Goal: Task Accomplishment & Management: Manage account settings

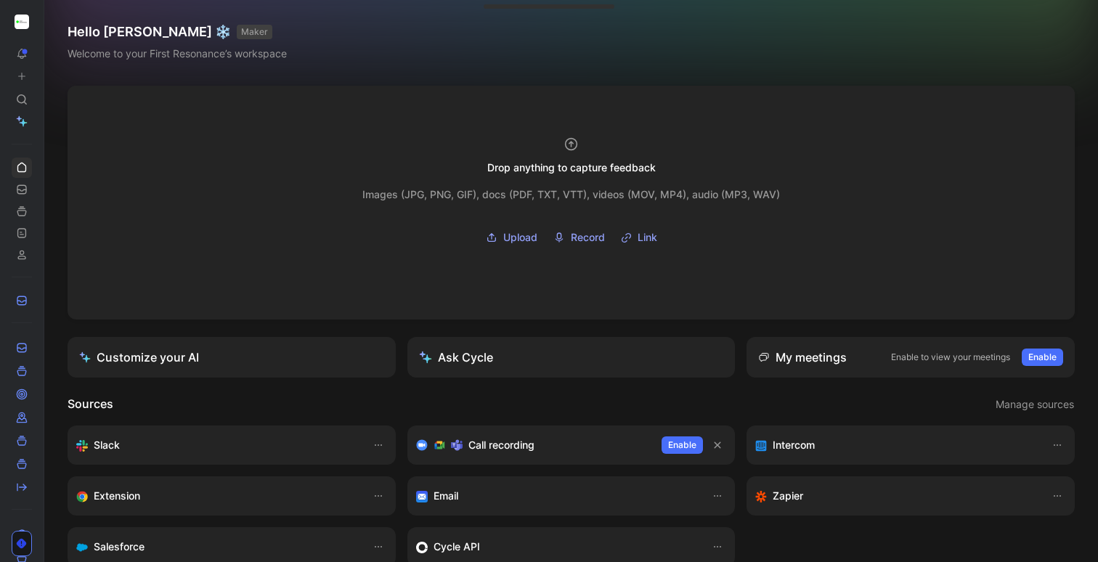
click at [25, 545] on icon at bounding box center [21, 543] width 12 height 12
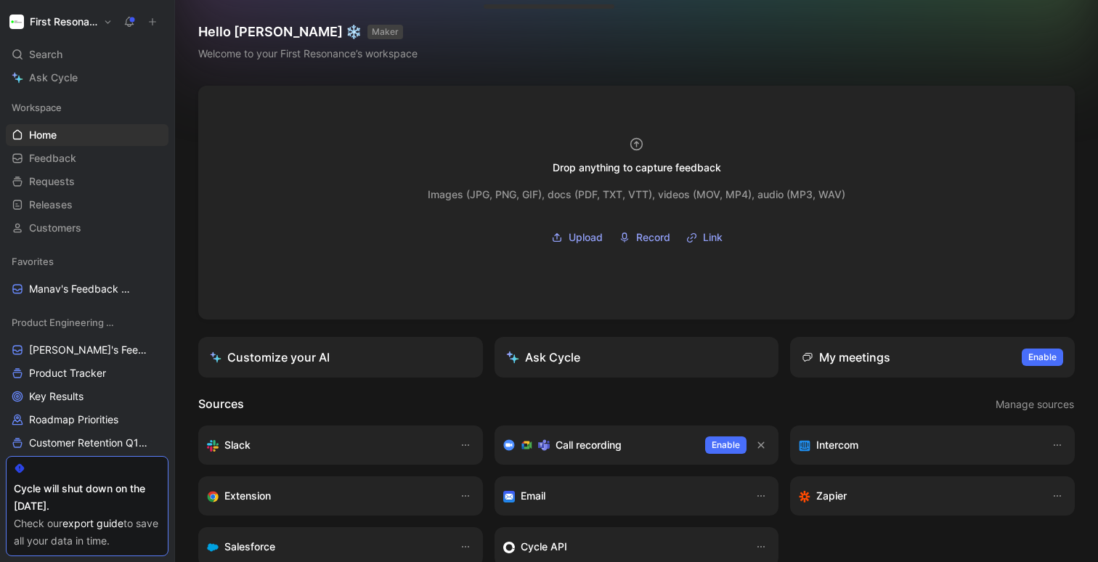
click at [102, 524] on link "export guide" at bounding box center [92, 523] width 61 height 12
click at [77, 464] on div at bounding box center [87, 469] width 147 height 12
drag, startPoint x: 81, startPoint y: 466, endPoint x: 104, endPoint y: 556, distance: 92.3
click at [107, 556] on div "Cycle will shut down on the [DATE]. Check our export guide to save all your dat…" at bounding box center [87, 506] width 163 height 100
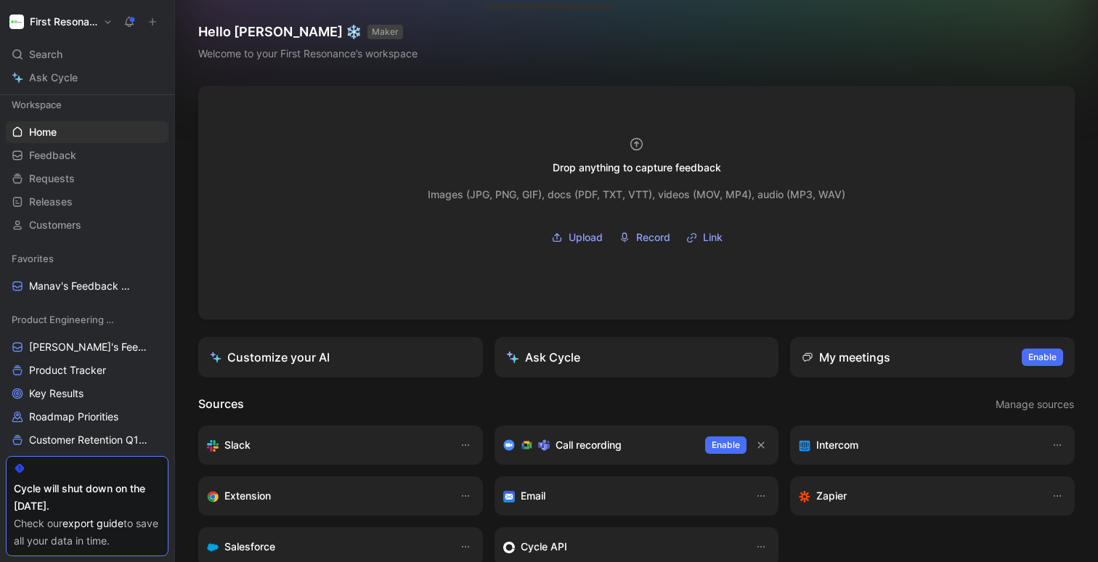
click at [130, 544] on div "Check our export guide to save all your data in time." at bounding box center [87, 532] width 147 height 35
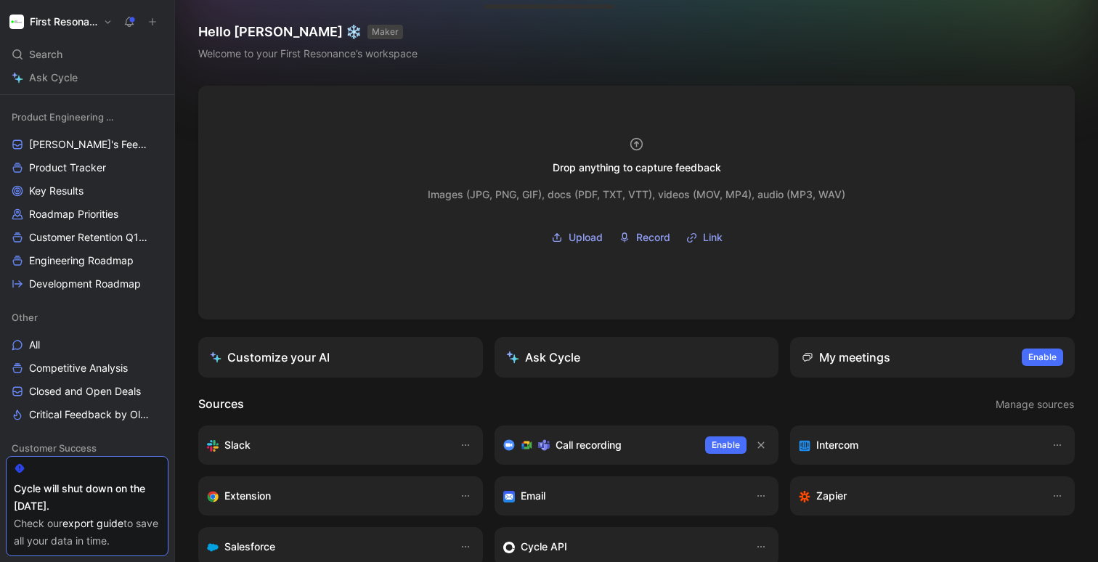
scroll to position [0, 0]
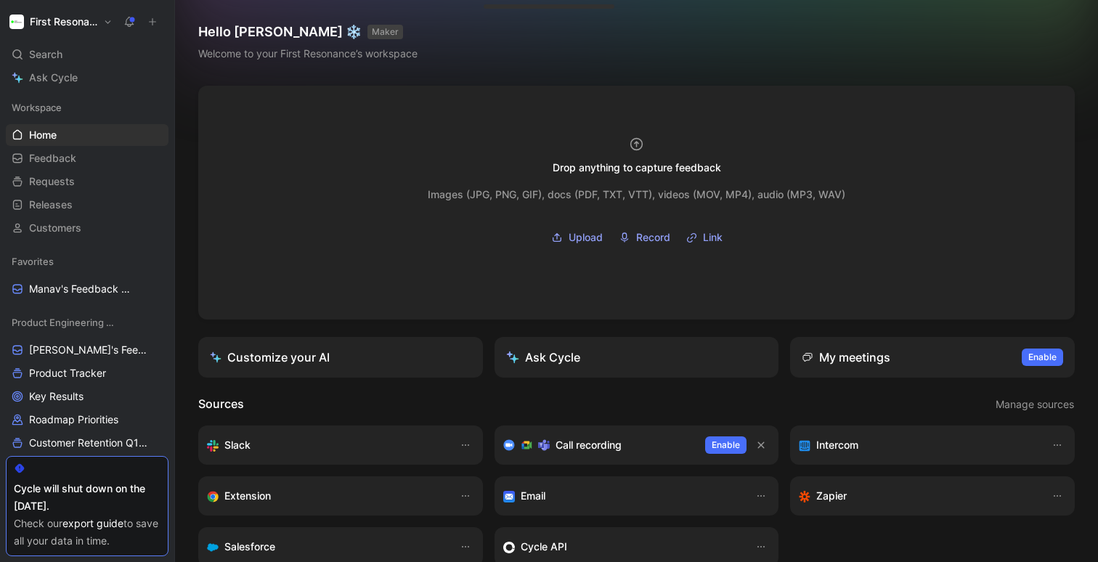
click at [84, 25] on h1 "First Resonance" at bounding box center [64, 21] width 68 height 13
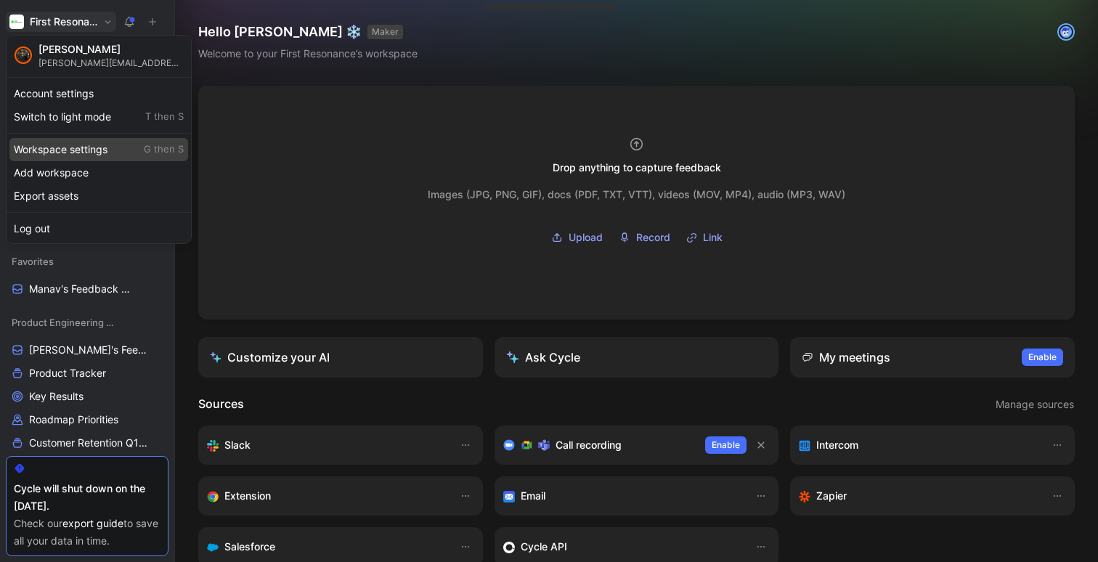
click at [75, 147] on div "Workspace settings G then S" at bounding box center [98, 149] width 179 height 23
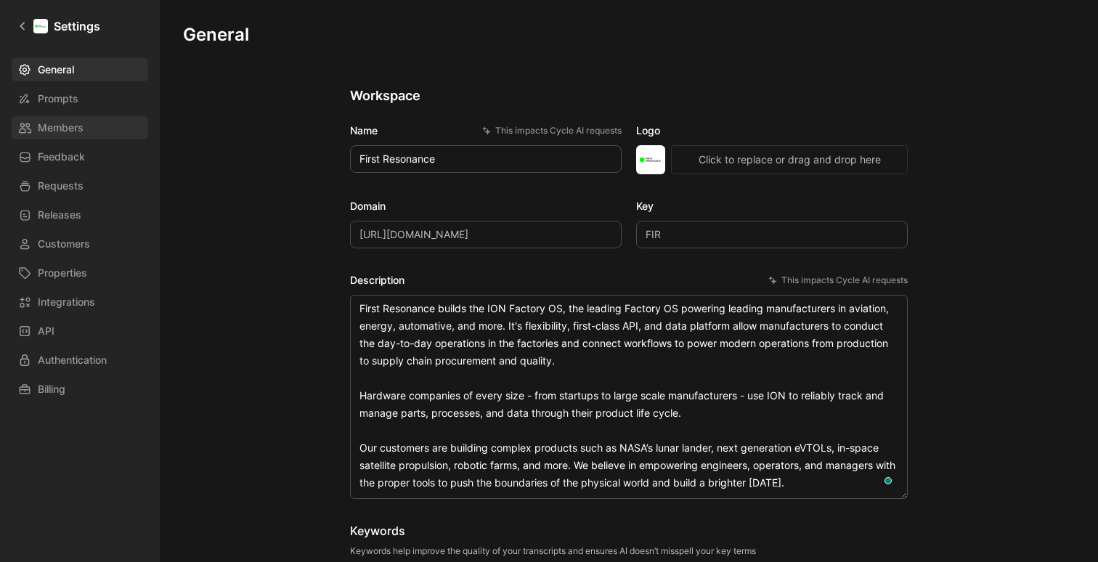
click at [73, 126] on span "Members" at bounding box center [61, 127] width 46 height 17
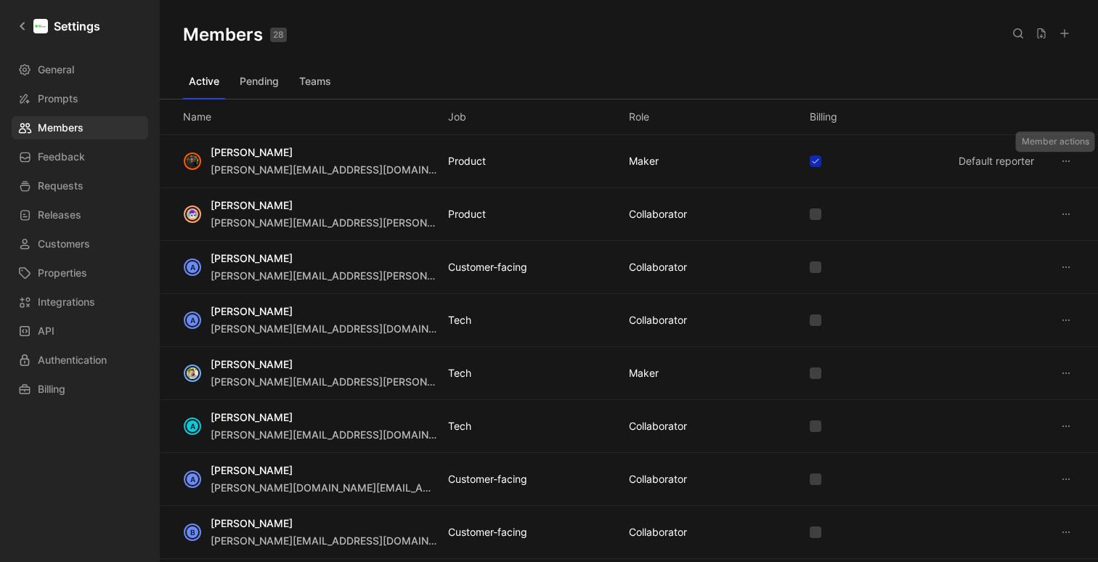
click at [1068, 168] on button at bounding box center [1065, 160] width 17 height 17
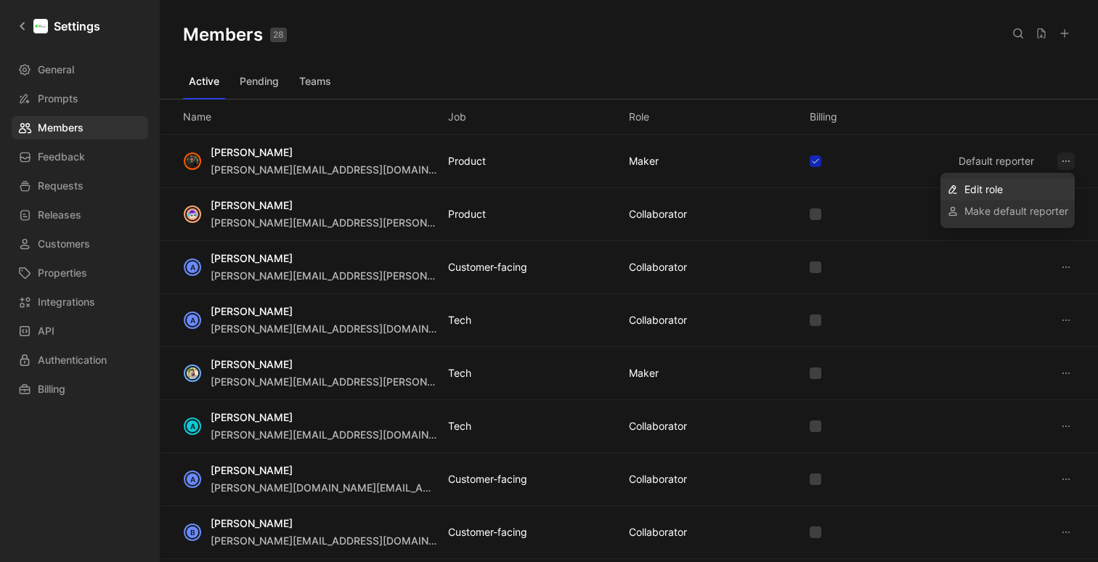
click at [1006, 179] on div "Edit role" at bounding box center [1007, 190] width 134 height 22
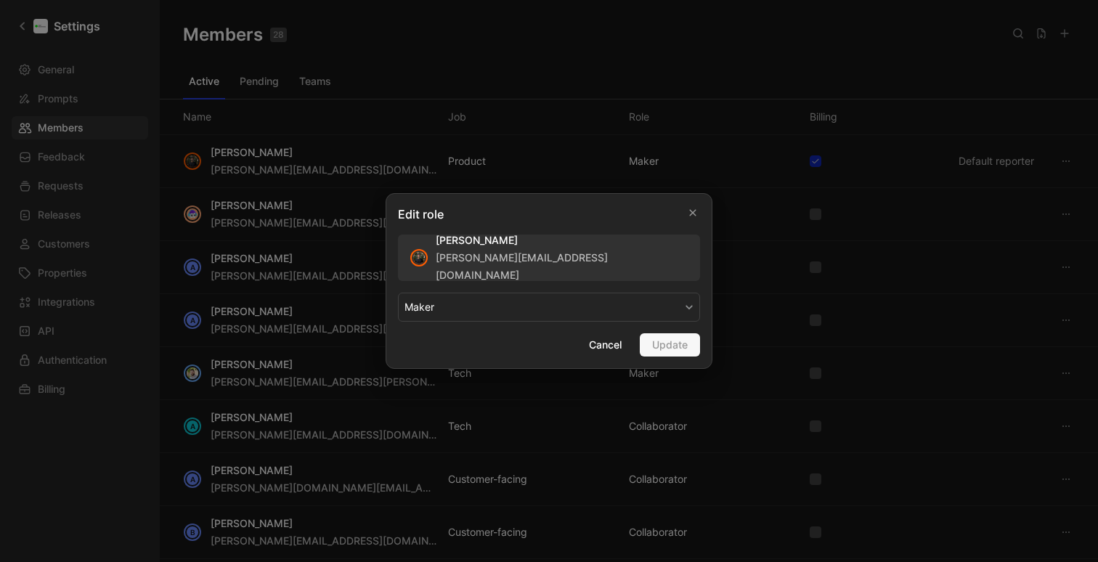
click at [553, 306] on button "MAKER" at bounding box center [549, 307] width 302 height 29
click at [677, 115] on div at bounding box center [549, 281] width 1098 height 562
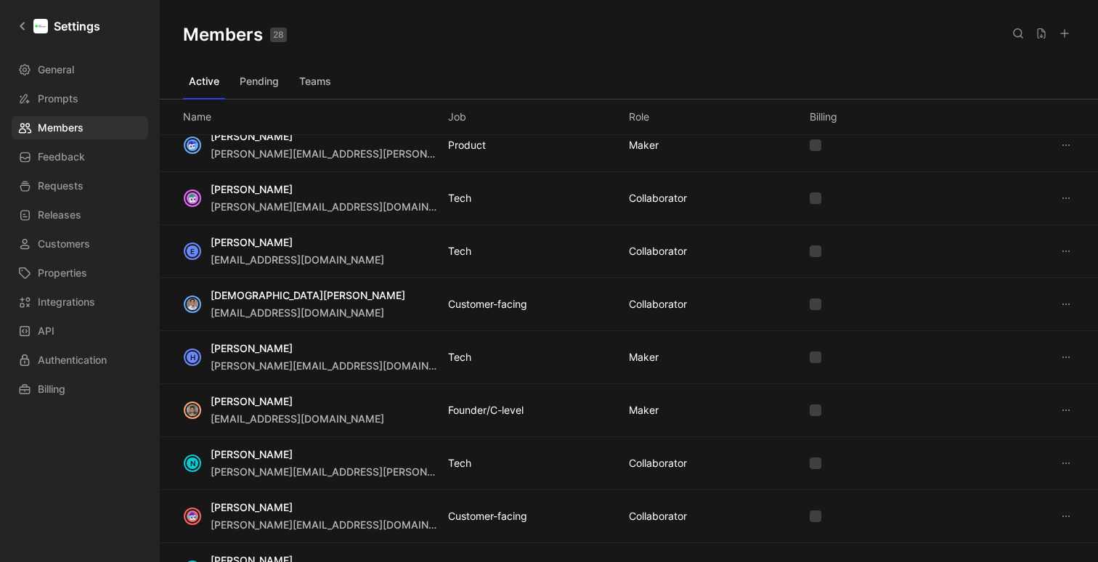
scroll to position [743, 0]
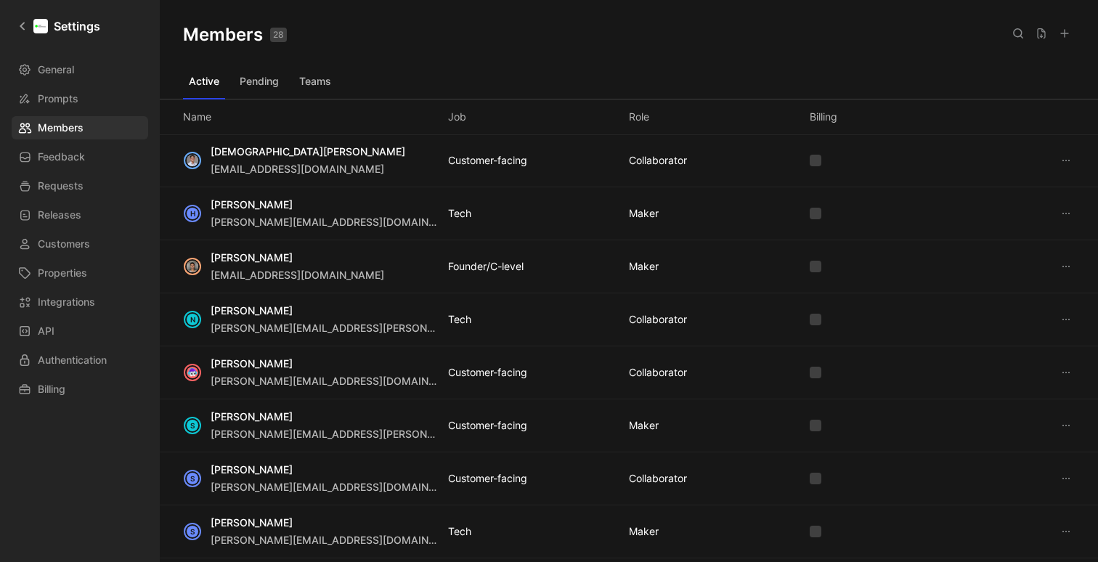
click at [1010, 33] on button at bounding box center [1018, 33] width 20 height 20
type input "doug"
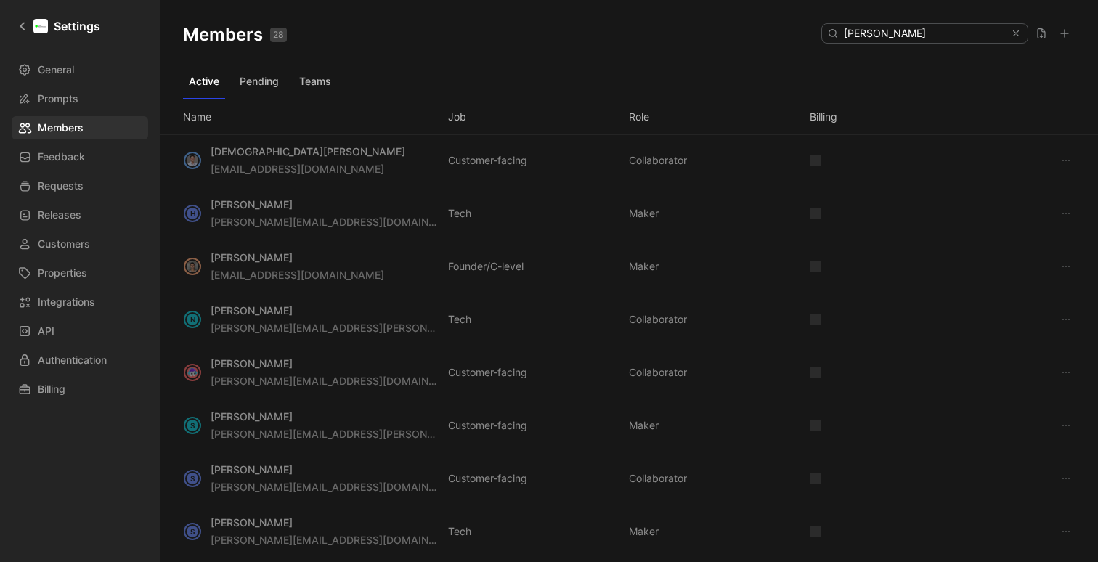
scroll to position [0, 0]
